Goal: Information Seeking & Learning: Learn about a topic

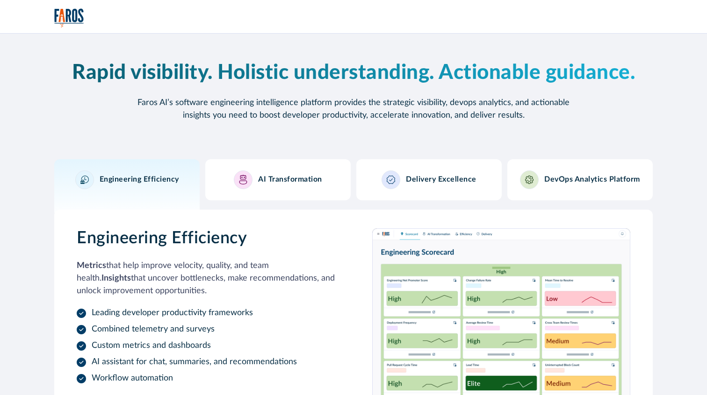
scroll to position [343, 0]
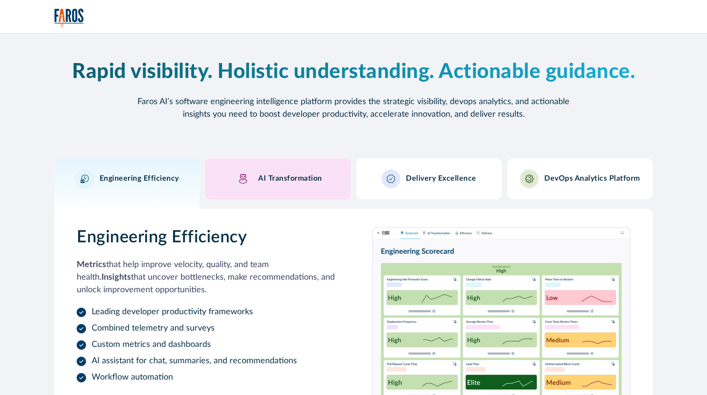
click at [257, 159] on link "AI Transformation" at bounding box center [277, 178] width 145 height 41
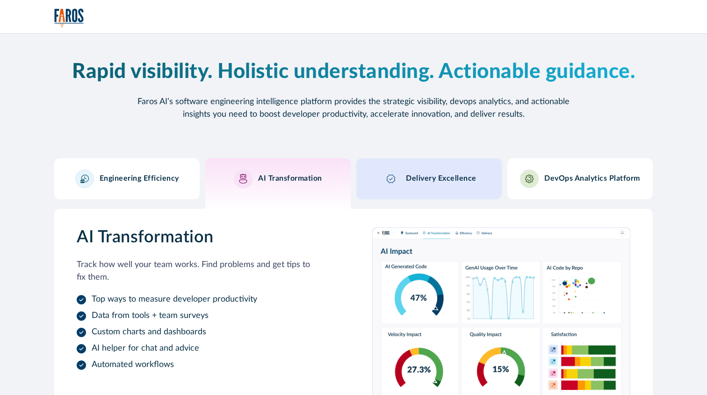
click at [382, 181] on div at bounding box center [390, 179] width 19 height 19
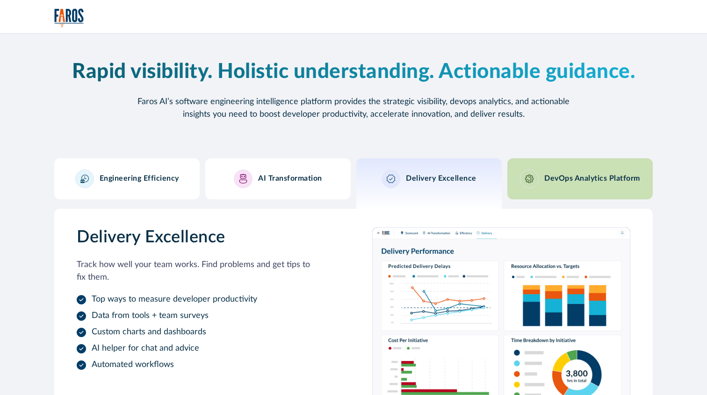
click at [542, 180] on div "DevOps Analytics Platform" at bounding box center [580, 179] width 120 height 19
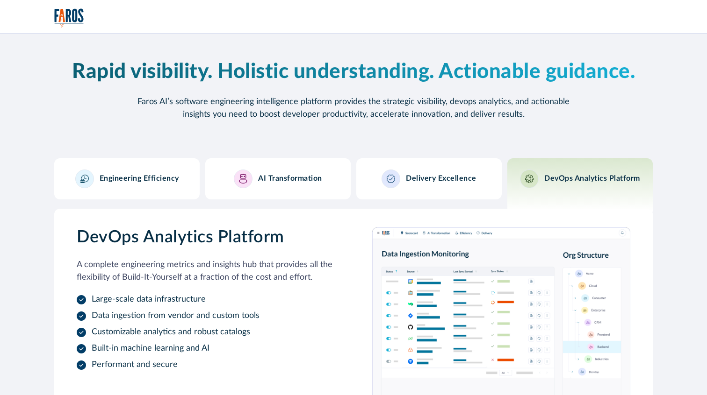
click at [149, 171] on div "Engineering Efficiency" at bounding box center [127, 179] width 104 height 19
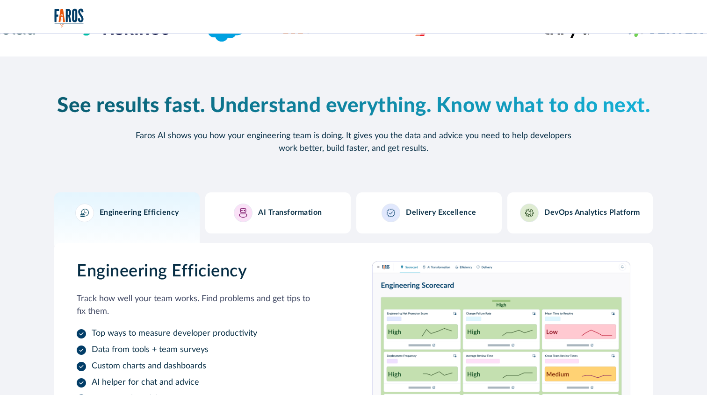
scroll to position [328, 0]
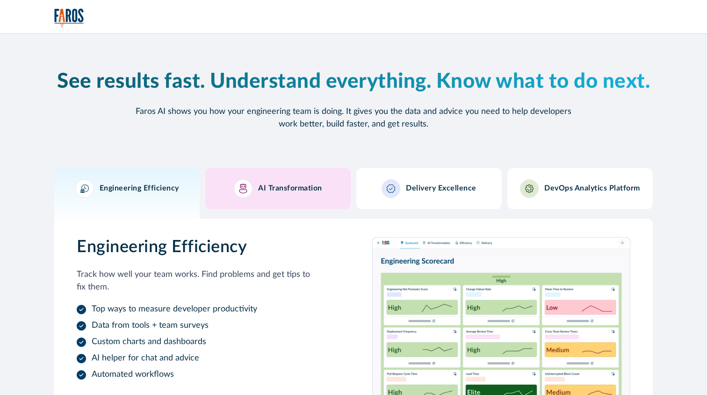
click at [285, 190] on h3 "AI Transformation" at bounding box center [290, 188] width 64 height 9
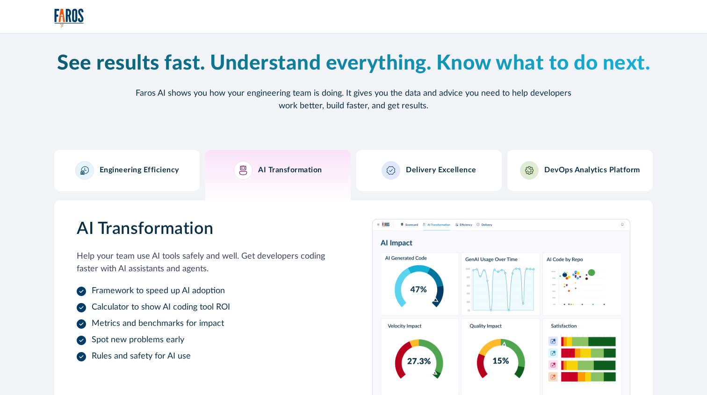
scroll to position [352, 0]
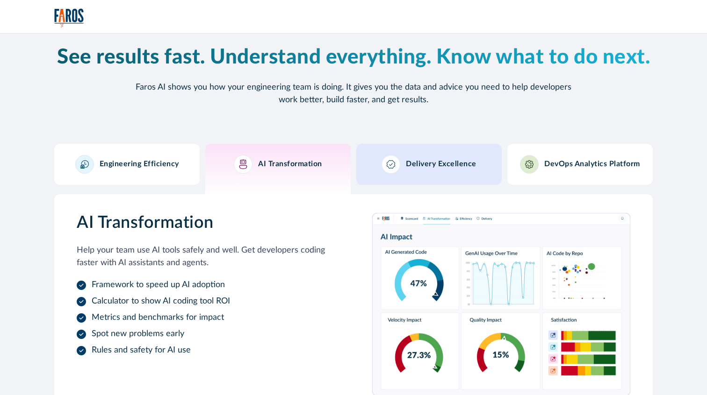
click at [410, 171] on div "Delivery Excellence" at bounding box center [428, 164] width 95 height 19
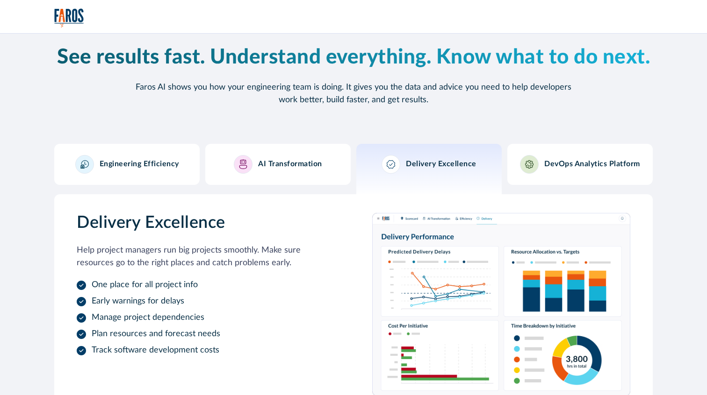
scroll to position [373, 0]
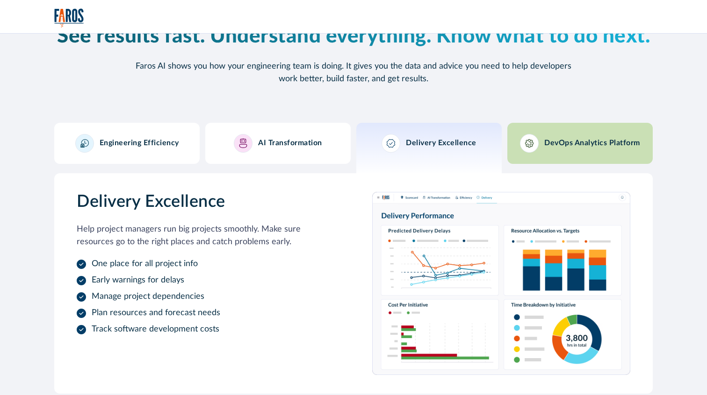
click at [533, 146] on img at bounding box center [529, 143] width 8 height 11
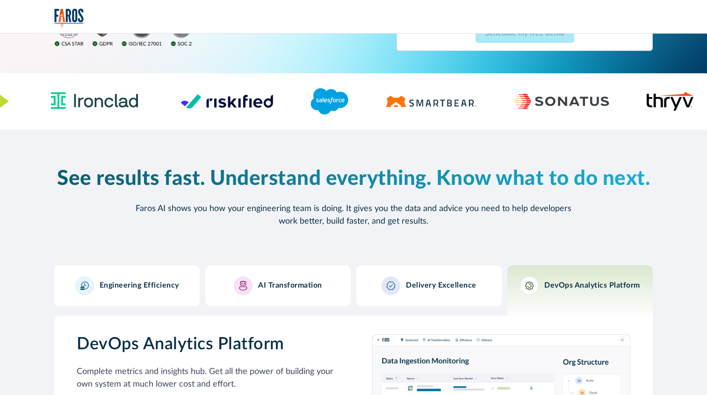
scroll to position [240, 0]
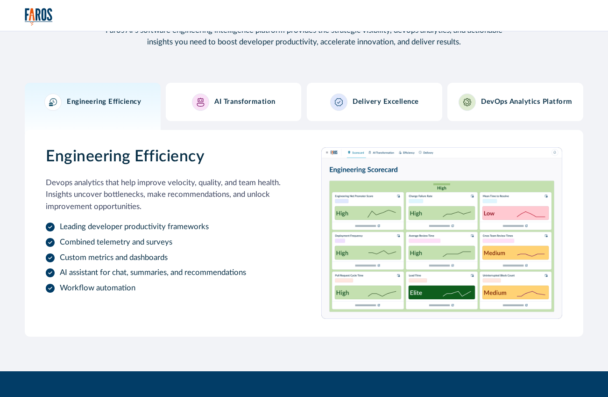
scroll to position [864, 0]
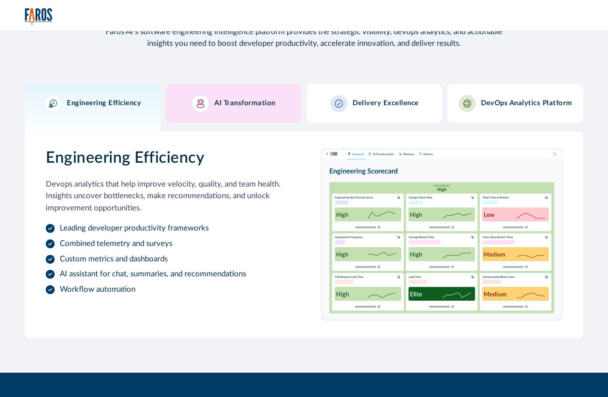
click at [228, 102] on h3 "AI Transformation" at bounding box center [244, 103] width 61 height 8
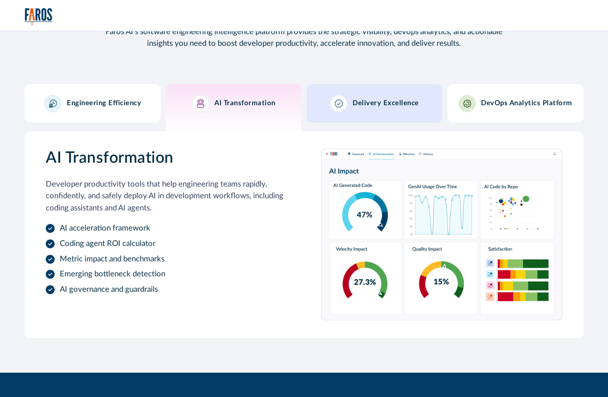
click at [360, 115] on link "Delivery Excellence" at bounding box center [375, 103] width 136 height 38
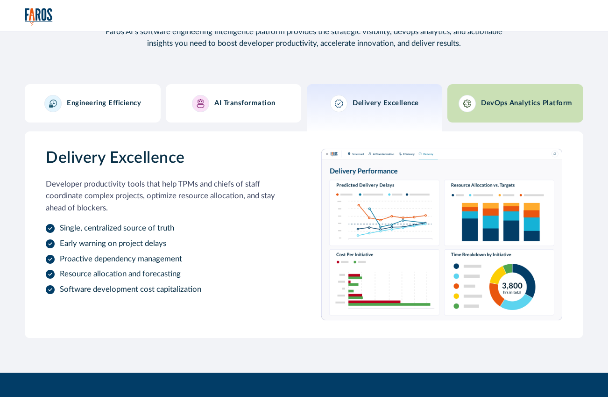
click at [460, 120] on link "DevOps Analytics Platform" at bounding box center [516, 103] width 136 height 38
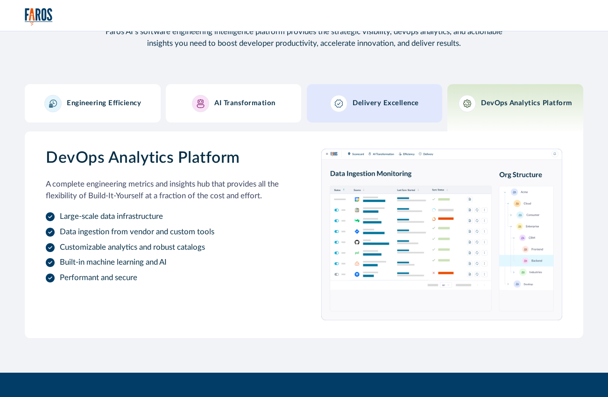
click at [307, 109] on link "Delivery Excellence" at bounding box center [375, 103] width 136 height 38
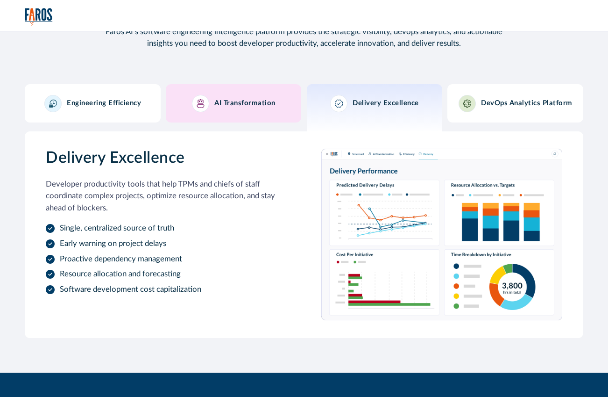
click at [224, 104] on h3 "AI Transformation" at bounding box center [244, 103] width 61 height 8
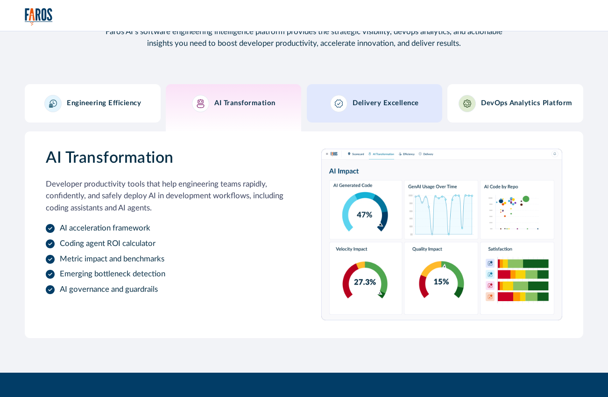
click at [357, 110] on div "Delivery Excellence" at bounding box center [374, 103] width 89 height 17
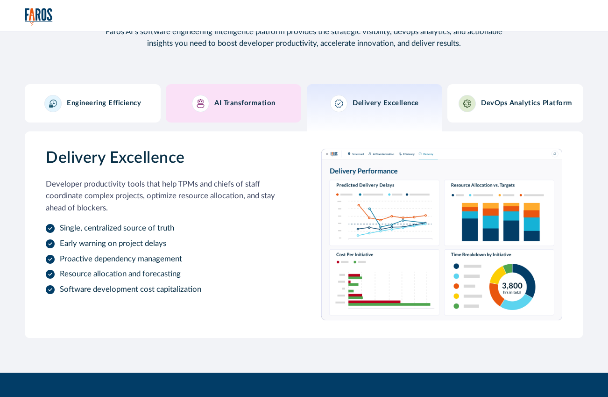
click at [220, 116] on link "AI Transformation" at bounding box center [234, 103] width 136 height 38
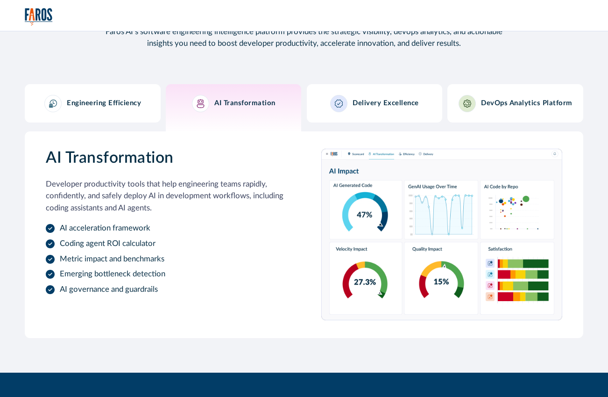
click at [107, 115] on link "Engineering Efficiency" at bounding box center [93, 103] width 136 height 38
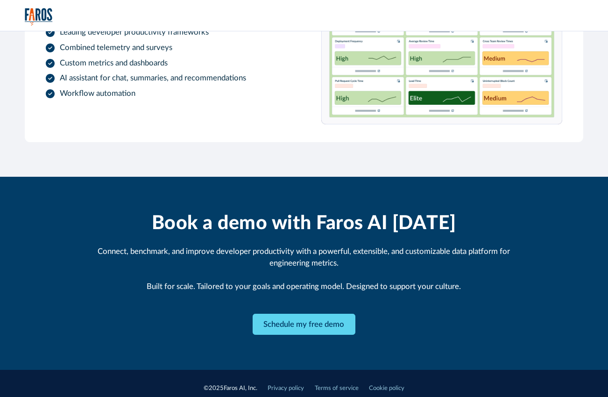
scroll to position [1070, 0]
